Goal: Navigation & Orientation: Find specific page/section

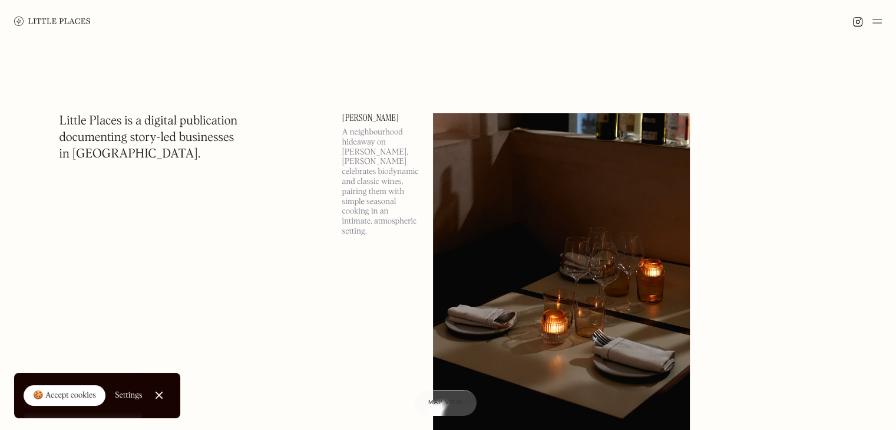
click at [876, 23] on img at bounding box center [877, 21] width 9 height 14
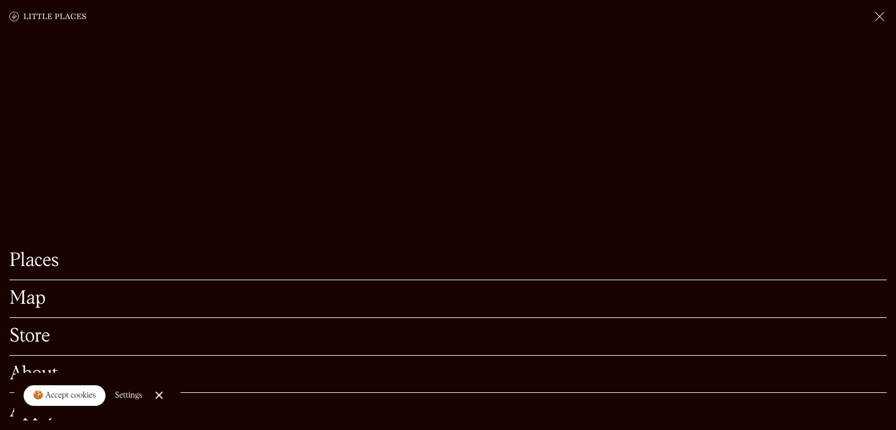
click at [46, 252] on link "Places" at bounding box center [447, 261] width 877 height 18
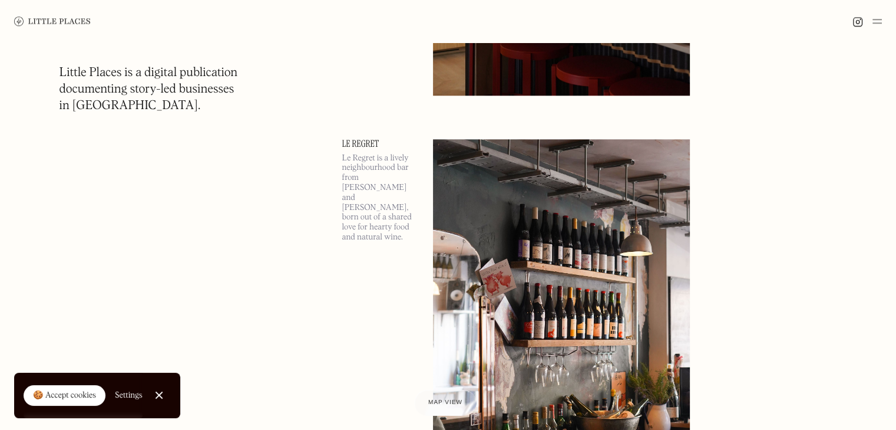
scroll to position [1218, 0]
click at [877, 20] on img at bounding box center [877, 21] width 9 height 14
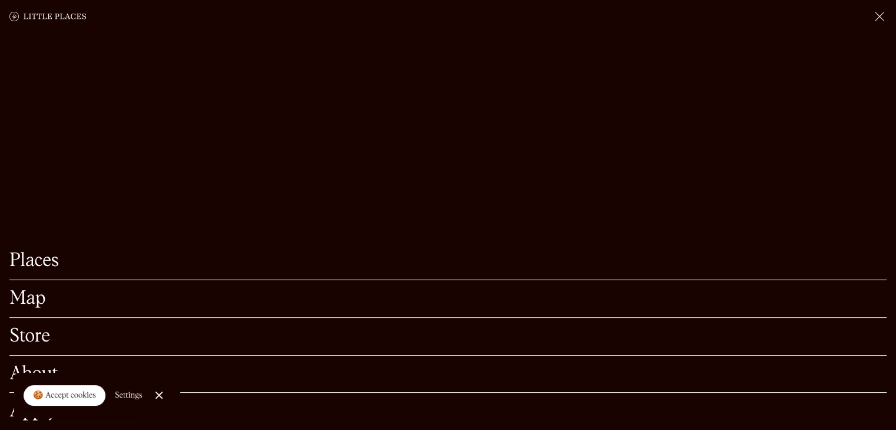
click at [163, 395] on link "Close Cookie Popup" at bounding box center [159, 395] width 24 height 24
click at [46, 252] on link "Places" at bounding box center [447, 261] width 877 height 18
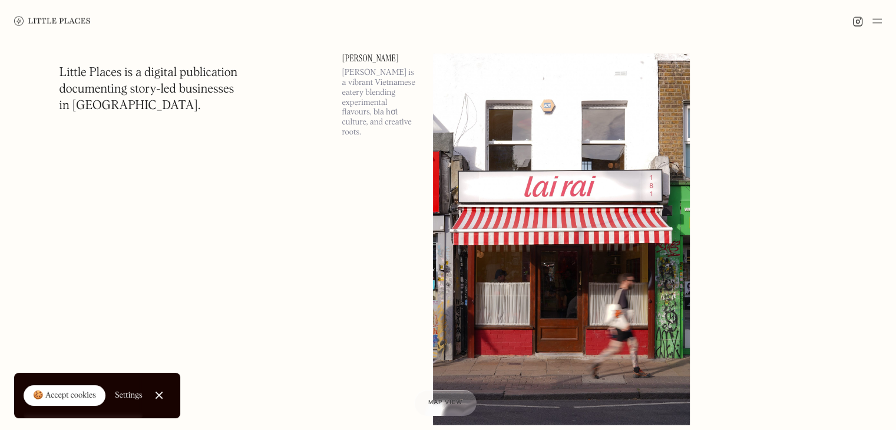
scroll to position [7105, 0]
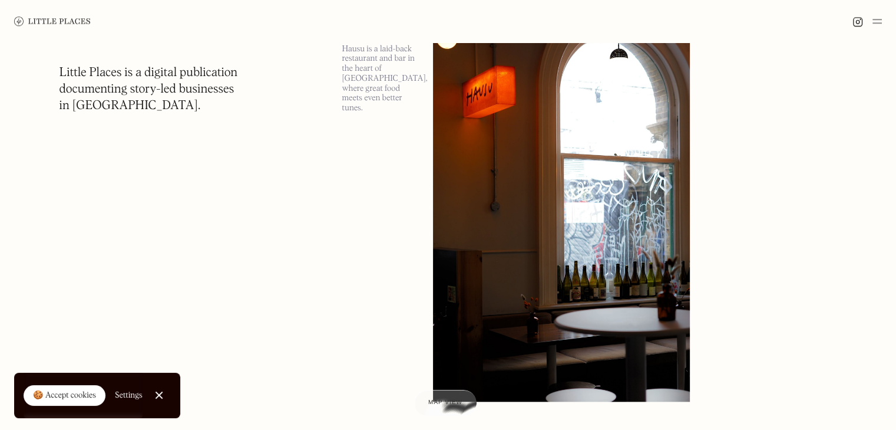
scroll to position [9988, 0]
